Goal: Task Accomplishment & Management: Use online tool/utility

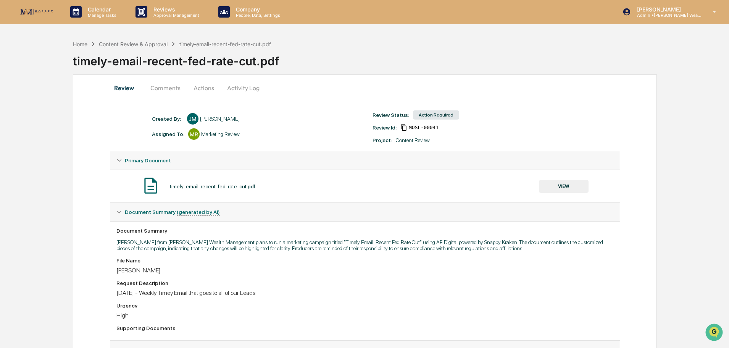
click at [206, 89] on button "Actions" at bounding box center [204, 88] width 34 height 18
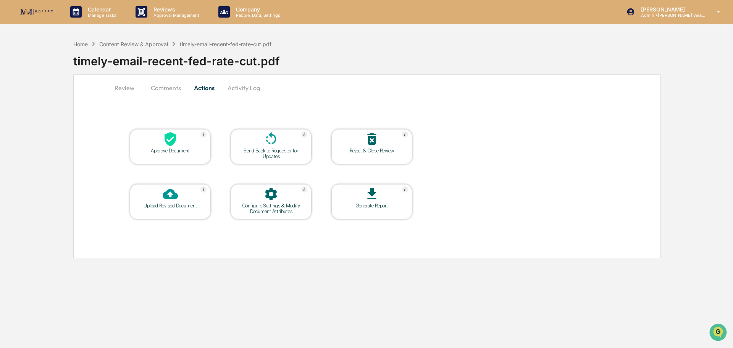
click at [181, 153] on div "Approve Document" at bounding box center [170, 146] width 81 height 35
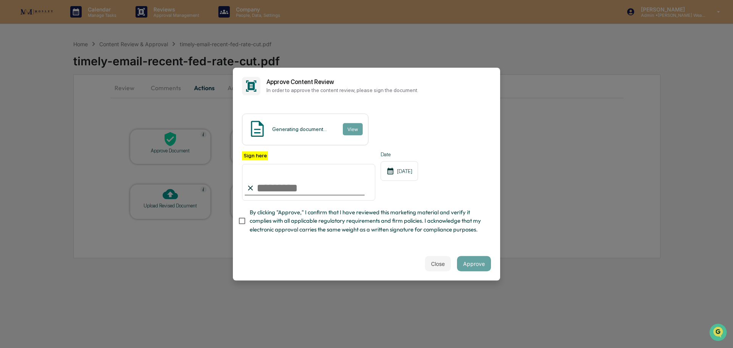
click at [307, 183] on input "Sign here" at bounding box center [308, 182] width 133 height 37
type input "**********"
click at [351, 123] on button "View" at bounding box center [353, 129] width 20 height 12
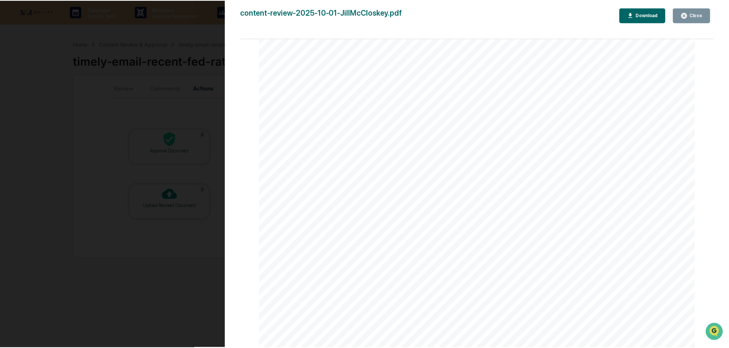
scroll to position [1412, 0]
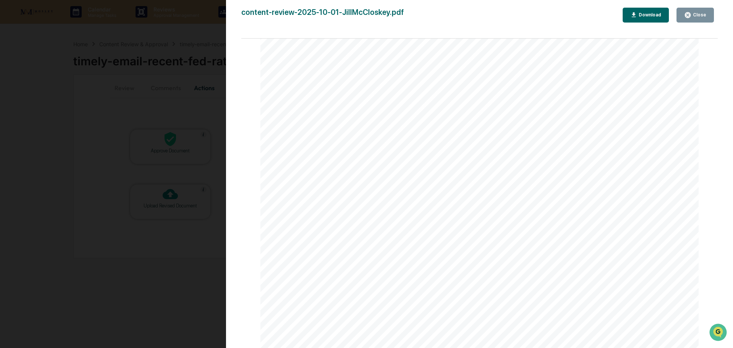
click at [700, 18] on div "Close" at bounding box center [695, 14] width 22 height 7
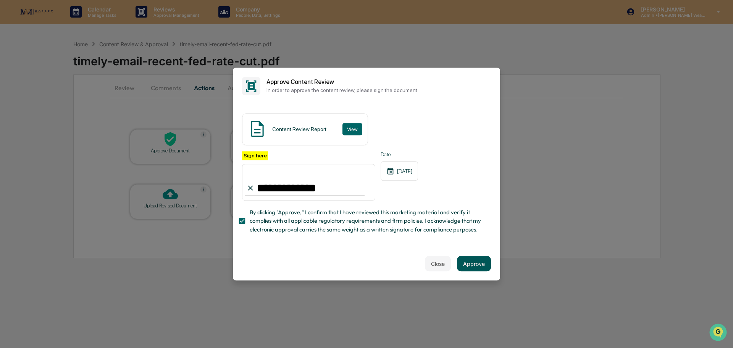
click at [469, 265] on button "Approve" at bounding box center [474, 263] width 34 height 15
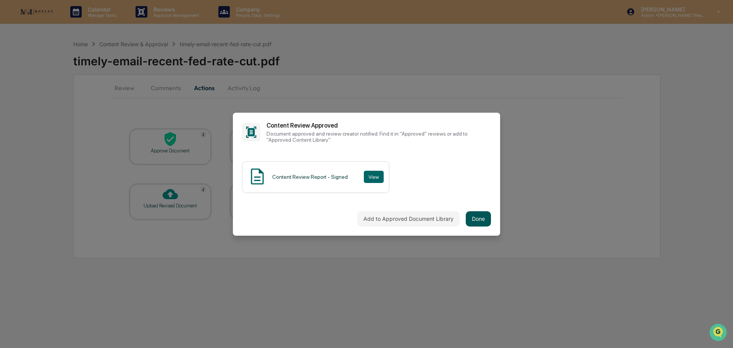
click at [478, 217] on button "Done" at bounding box center [478, 218] width 25 height 15
